Goal: Find specific page/section: Find specific page/section

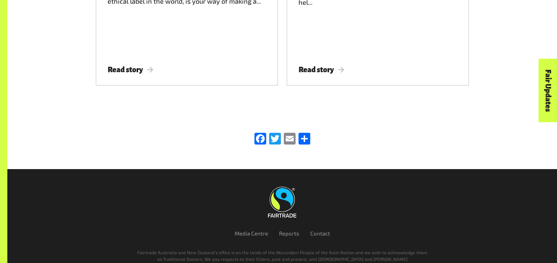
scroll to position [1287, 0]
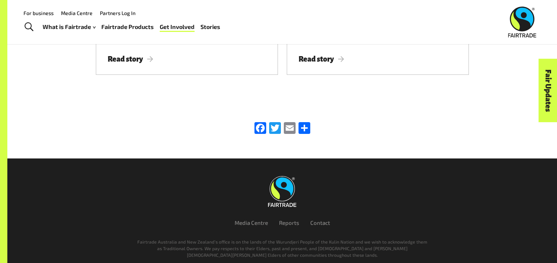
click at [134, 23] on link "Fairtrade Products" at bounding box center [127, 27] width 53 height 11
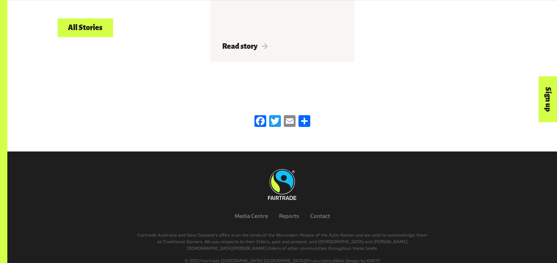
scroll to position [1294, 0]
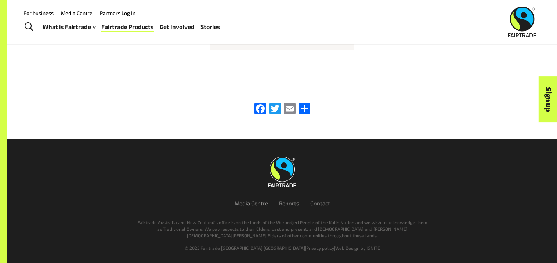
click at [116, 26] on link "Fairtrade Products" at bounding box center [127, 27] width 53 height 11
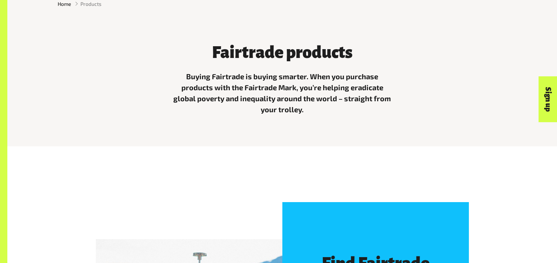
scroll to position [485, 0]
